Goal: Information Seeking & Learning: Learn about a topic

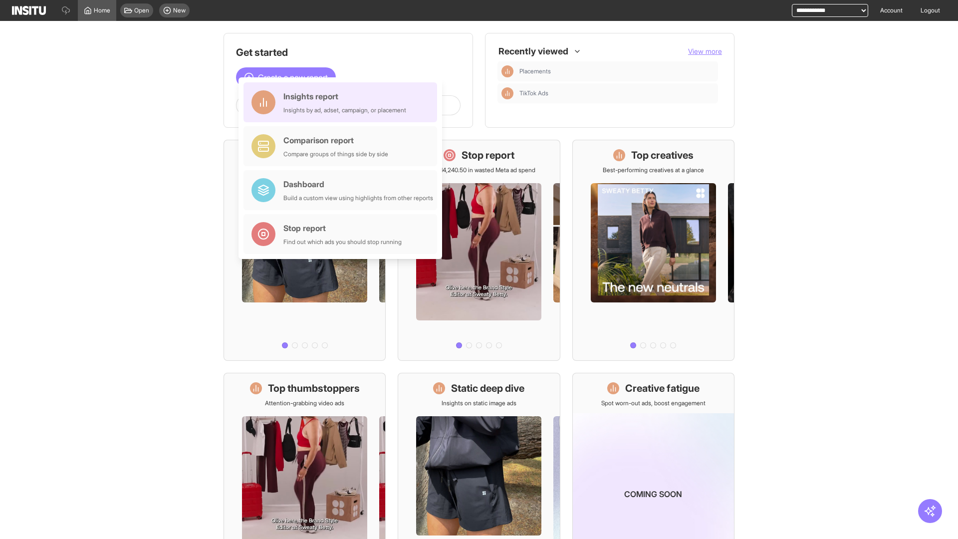
click at [343, 102] on div "Insights report Insights by ad, adset, campaign, or placement" at bounding box center [345, 102] width 123 height 24
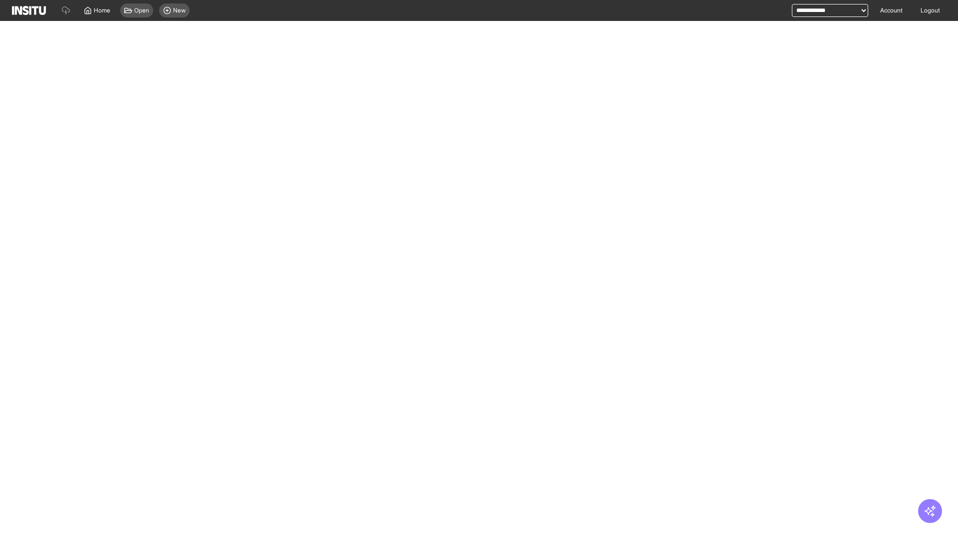
select select "**"
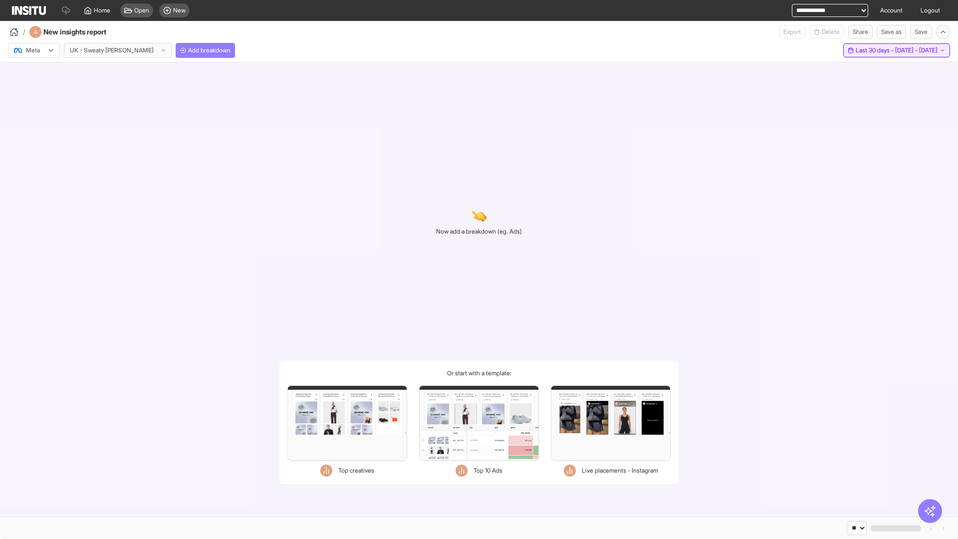
click at [875, 50] on span "Last 30 days - [DATE] - [DATE]" at bounding box center [897, 50] width 82 height 8
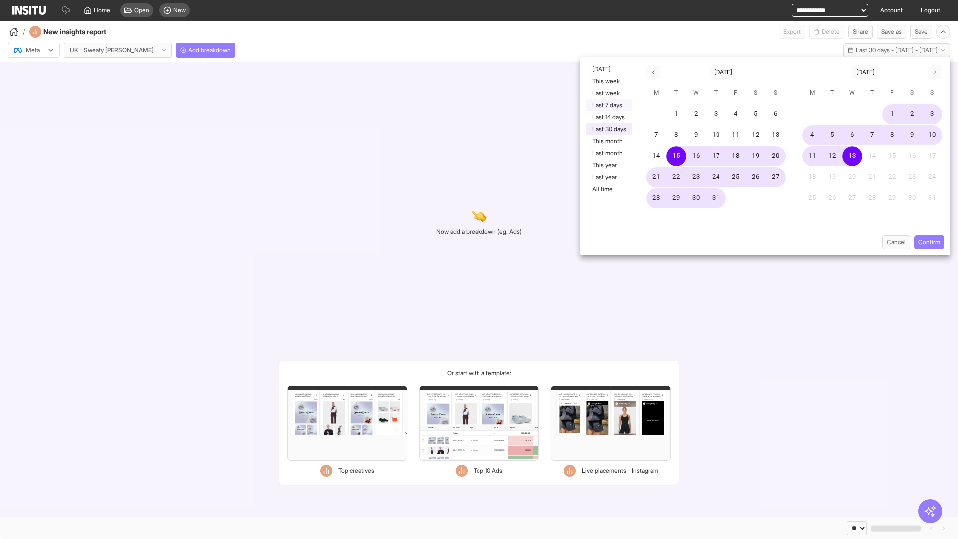
click at [608, 105] on button "Last 7 days" at bounding box center [609, 105] width 46 height 12
